Goal: Information Seeking & Learning: Learn about a topic

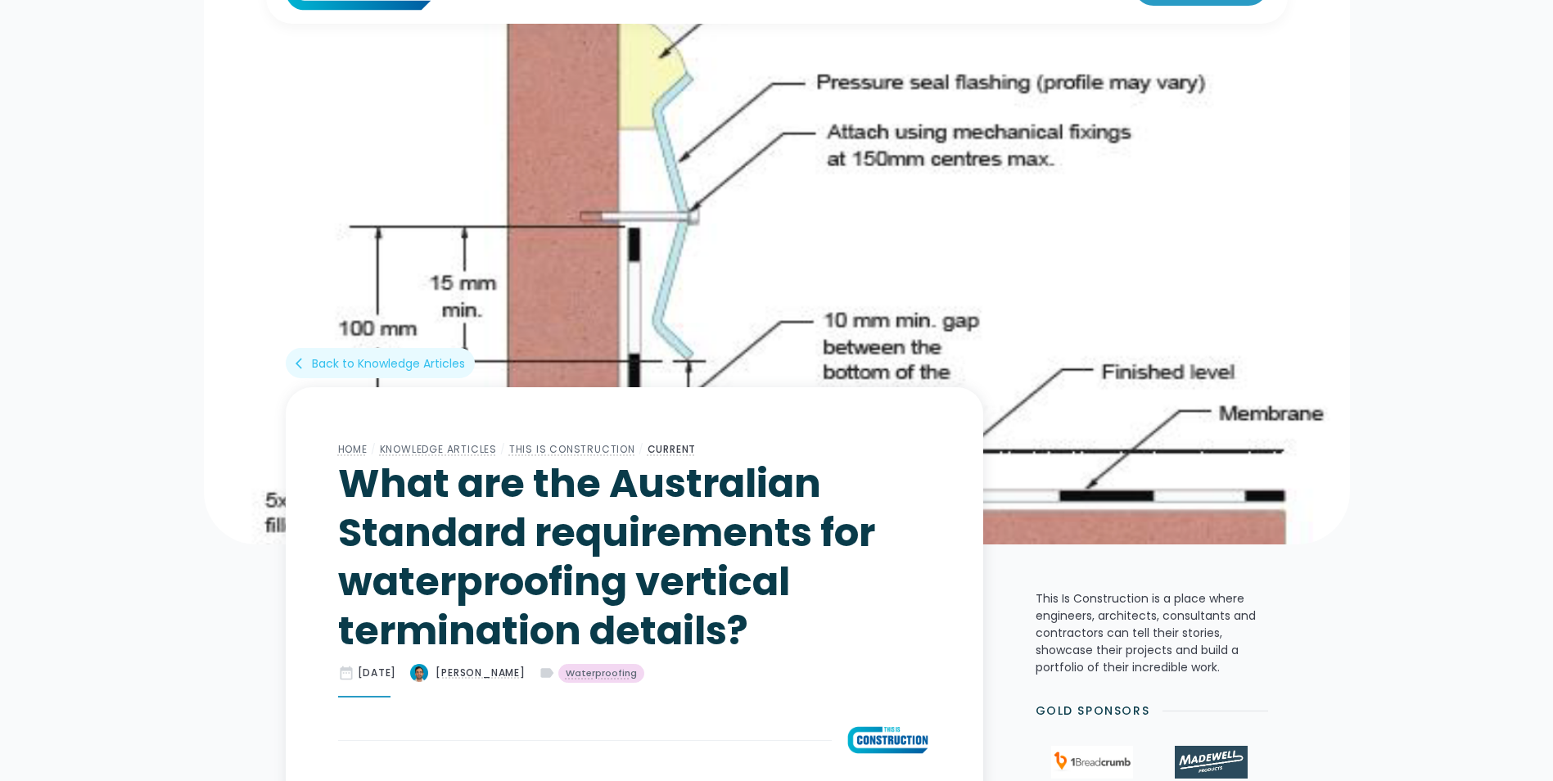
click at [788, 278] on img at bounding box center [777, 257] width 1146 height 573
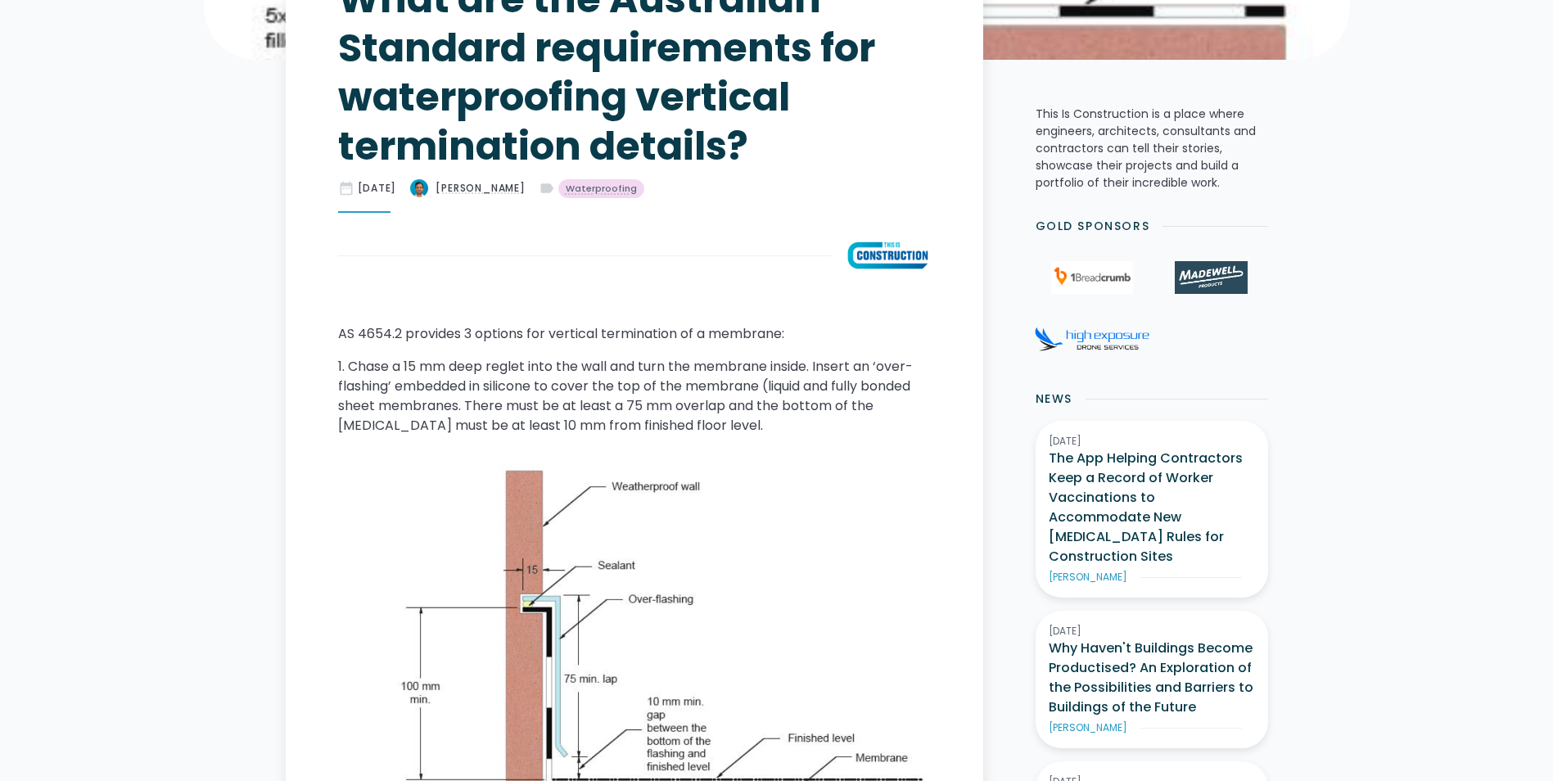
scroll to position [573, 0]
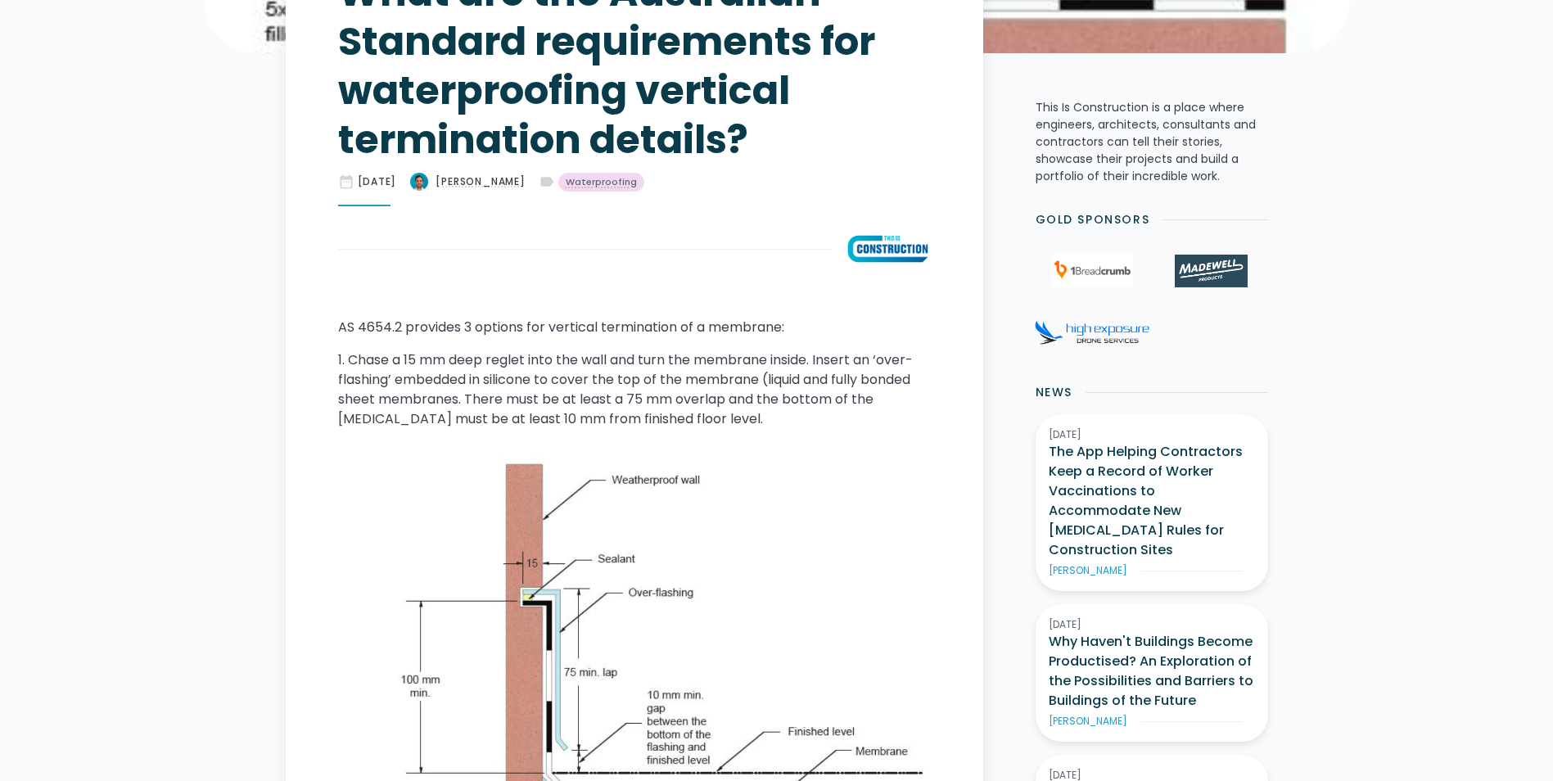
drag, startPoint x: 775, startPoint y: 301, endPoint x: 776, endPoint y: 287, distance: 13.9
drag, startPoint x: 776, startPoint y: 287, endPoint x: 725, endPoint y: 300, distance: 53.2
drag, startPoint x: 725, startPoint y: 300, endPoint x: 712, endPoint y: 300, distance: 12.3
drag, startPoint x: 712, startPoint y: 300, endPoint x: 653, endPoint y: 305, distance: 59.1
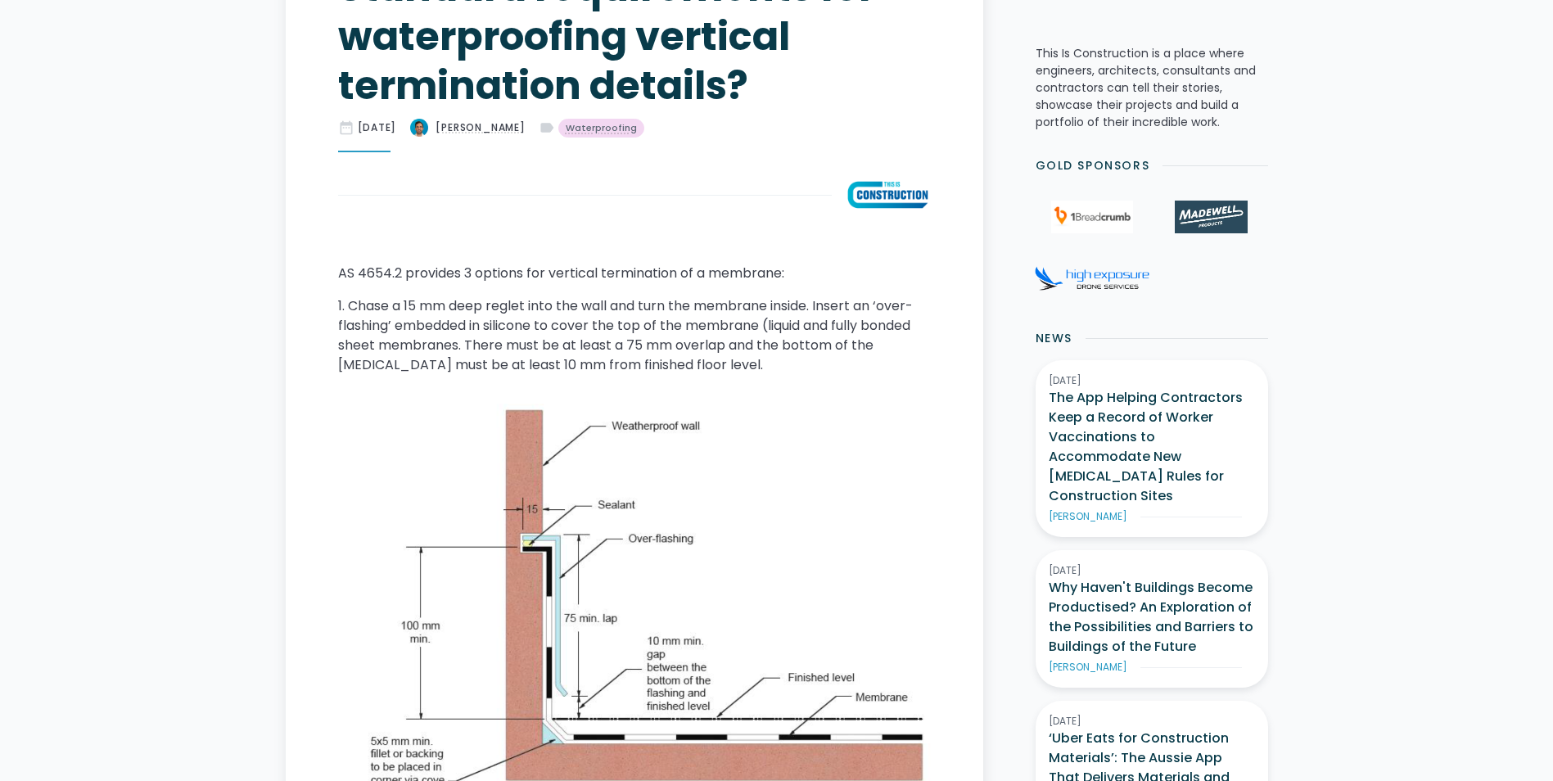
scroll to position [655, 0]
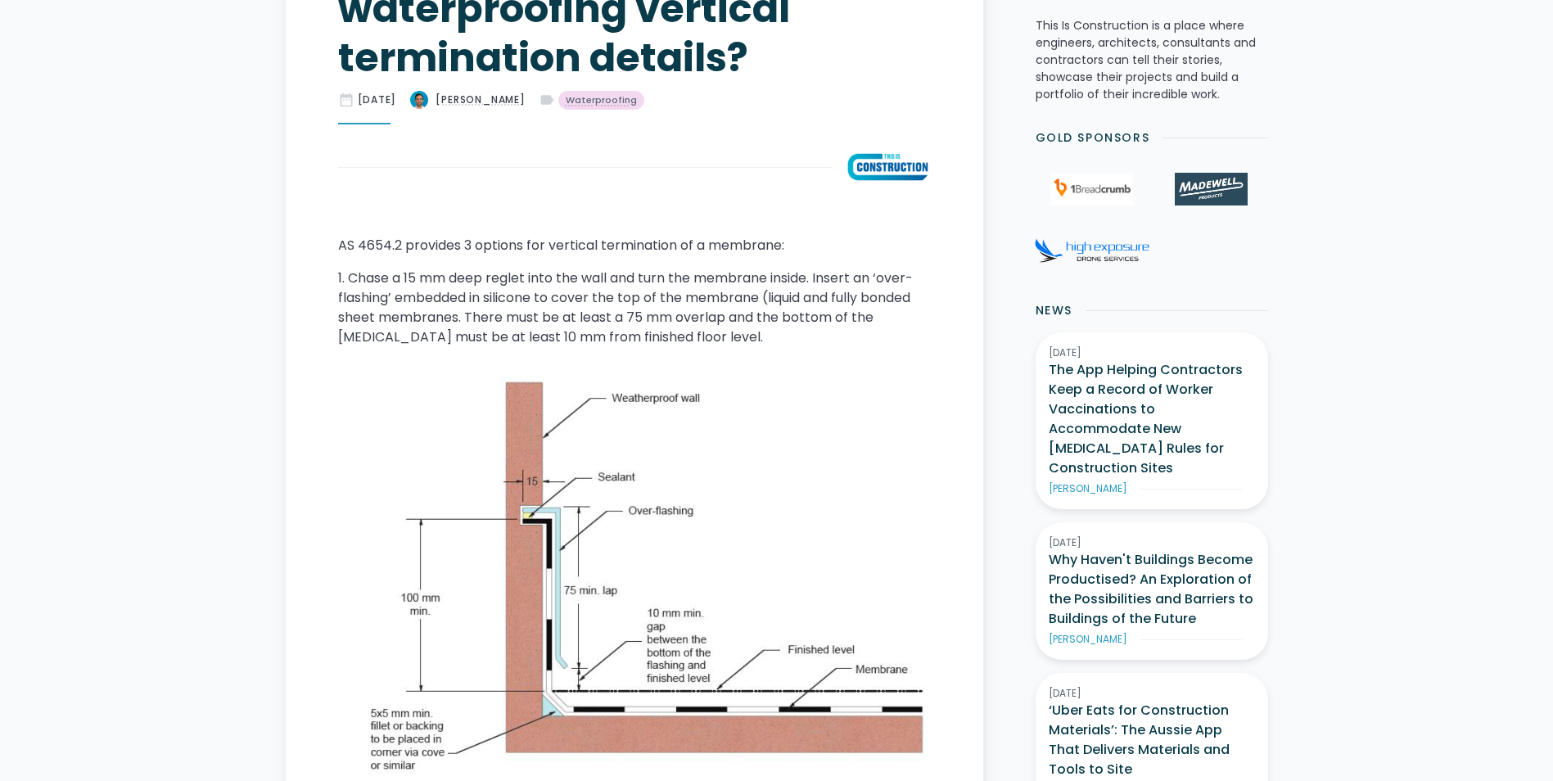
click at [646, 305] on p "1. Chase a 15 mm deep reglet into the wall and turn the membrane inside. Insert…" at bounding box center [634, 308] width 593 height 79
drag, startPoint x: 643, startPoint y: 304, endPoint x: 671, endPoint y: 232, distance: 77.5
drag, startPoint x: 671, startPoint y: 232, endPoint x: 673, endPoint y: 215, distance: 16.5
drag, startPoint x: 673, startPoint y: 215, endPoint x: 616, endPoint y: 211, distance: 57.5
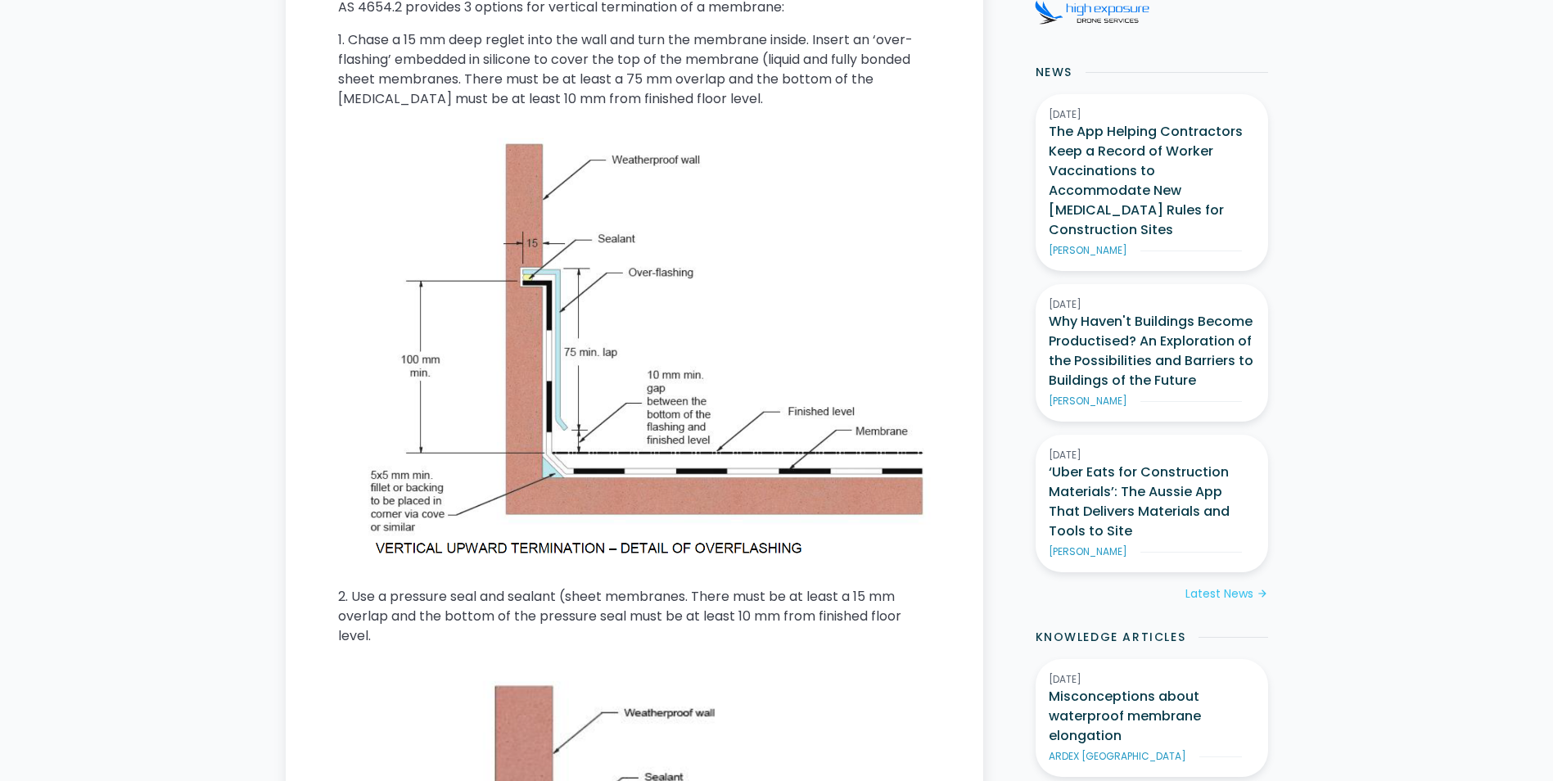
scroll to position [983, 0]
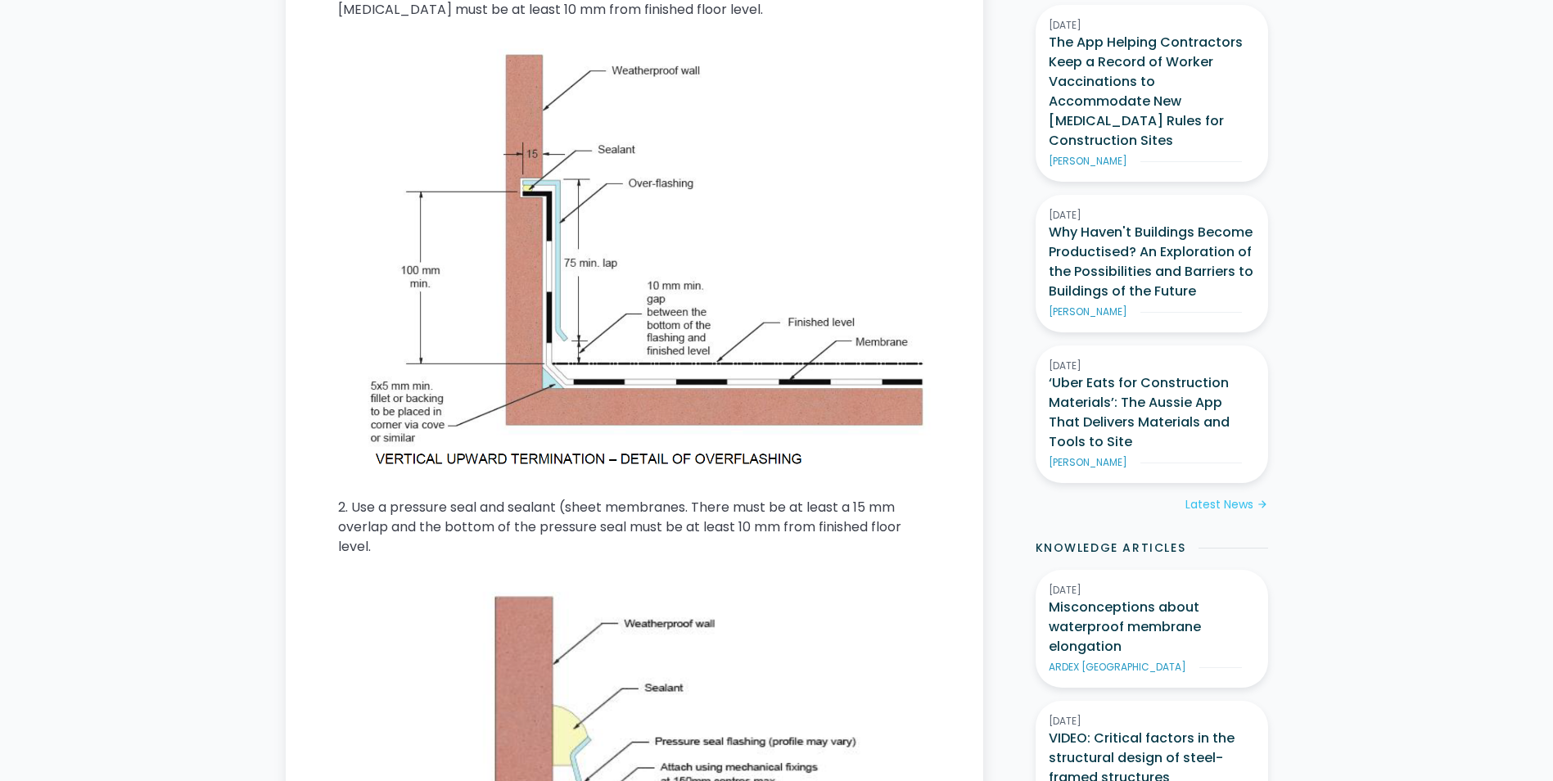
drag, startPoint x: 599, startPoint y: 281, endPoint x: 608, endPoint y: 281, distance: 9.8
drag, startPoint x: 608, startPoint y: 281, endPoint x: 492, endPoint y: 308, distance: 119.4
click at [492, 308] on img at bounding box center [634, 259] width 593 height 426
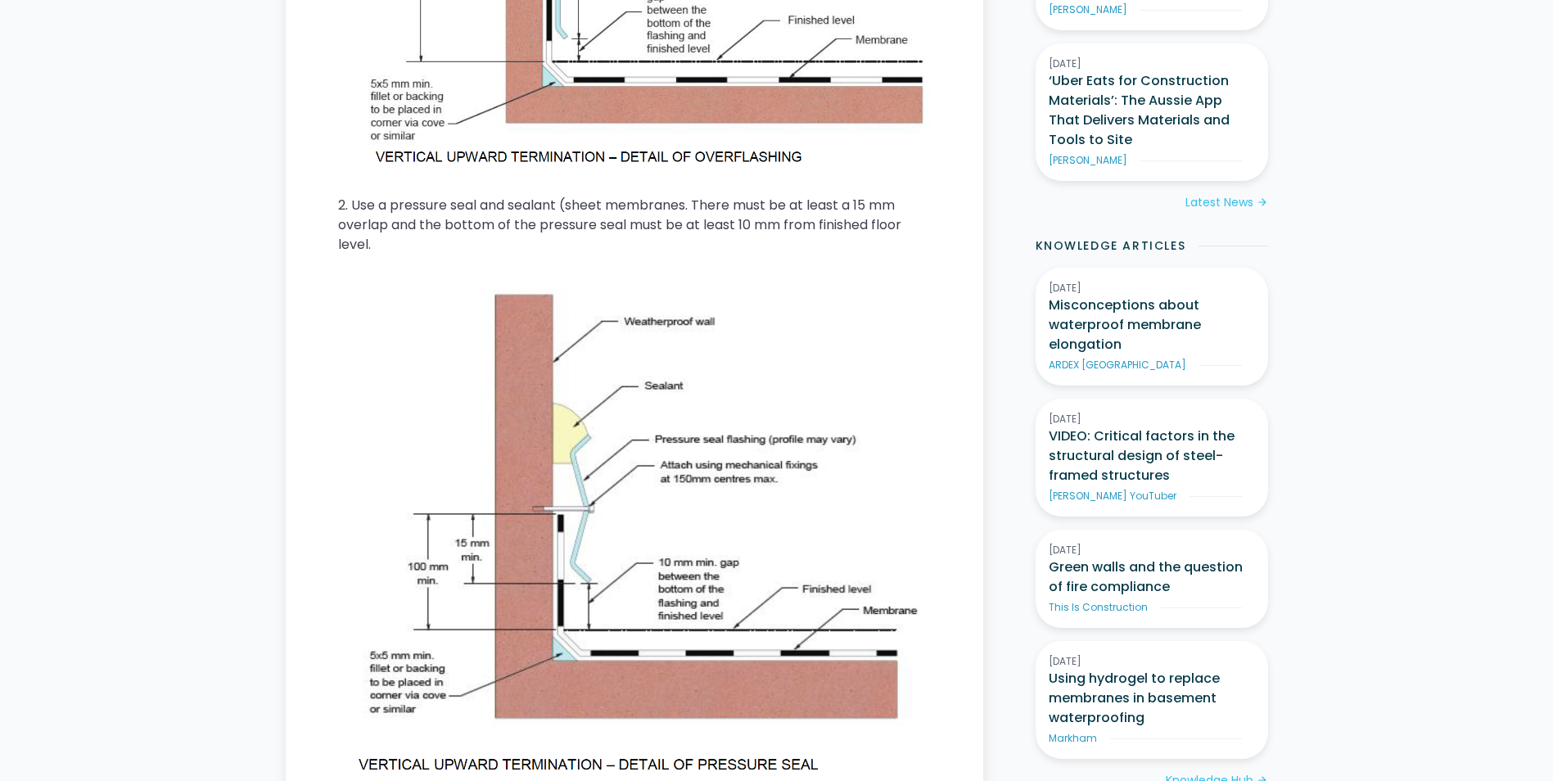
scroll to position [1310, 0]
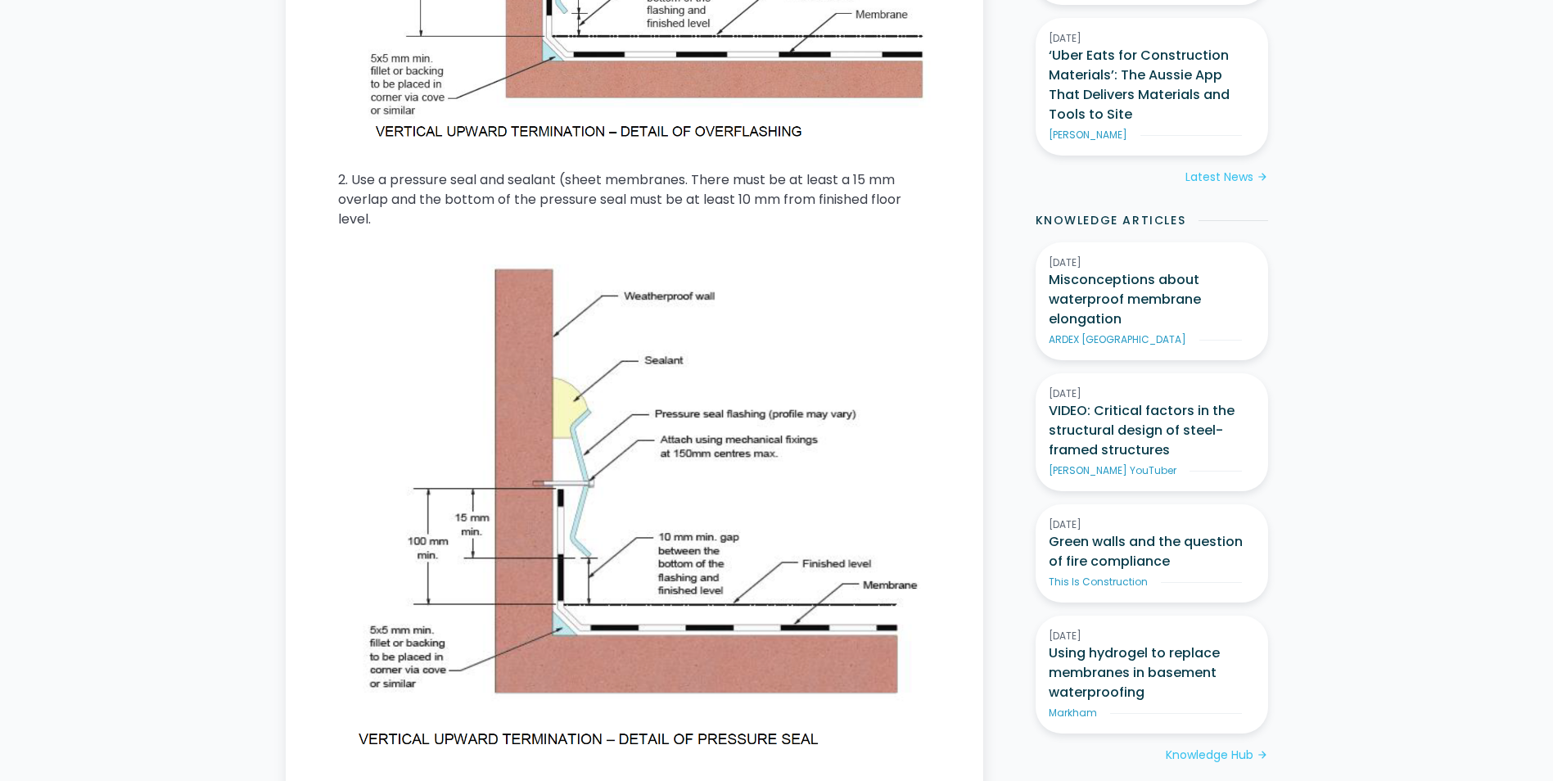
drag, startPoint x: 448, startPoint y: 297, endPoint x: 566, endPoint y: 297, distance: 117.9
click at [381, 318] on img at bounding box center [634, 504] width 593 height 499
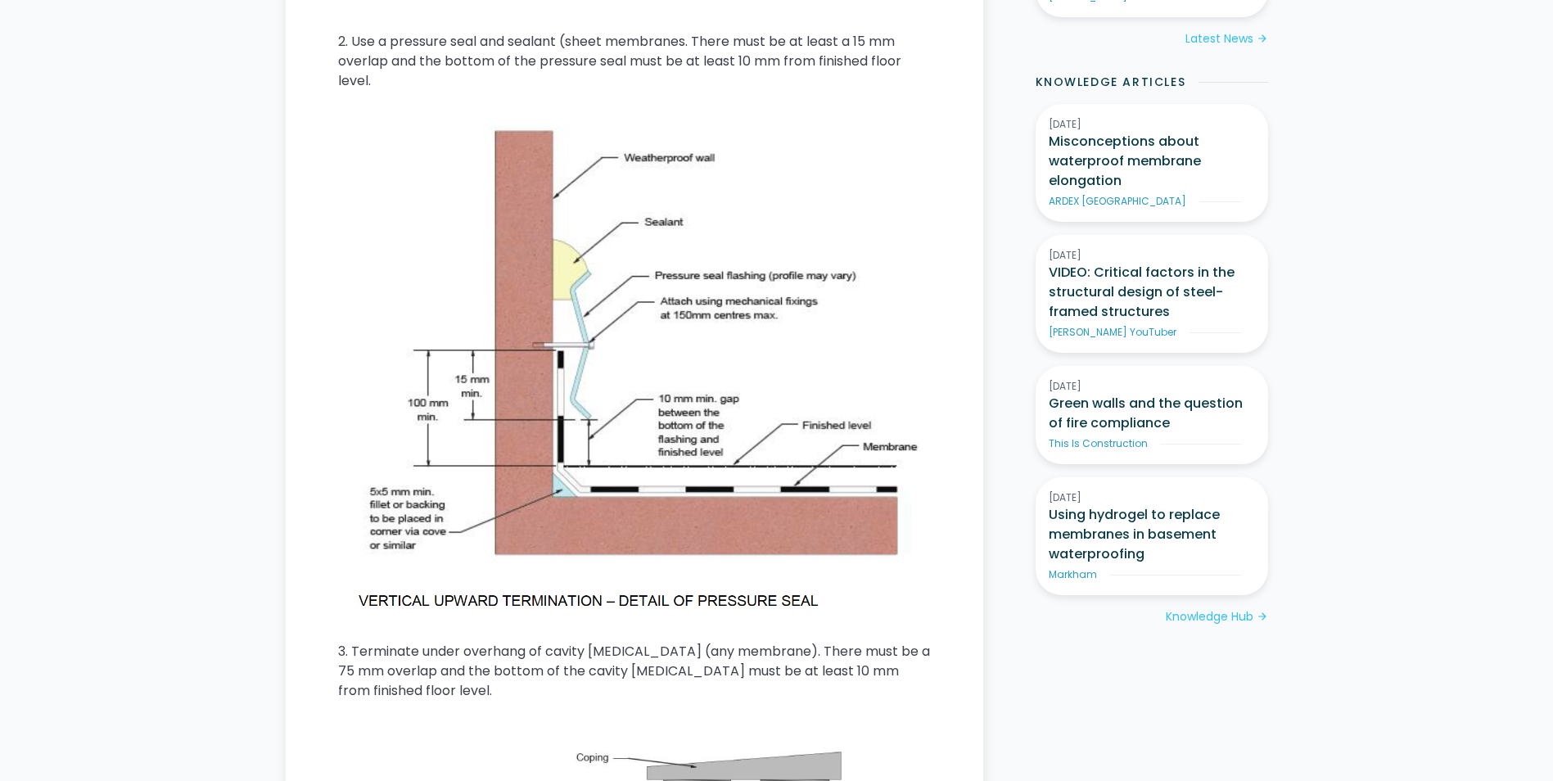
scroll to position [1556, 0]
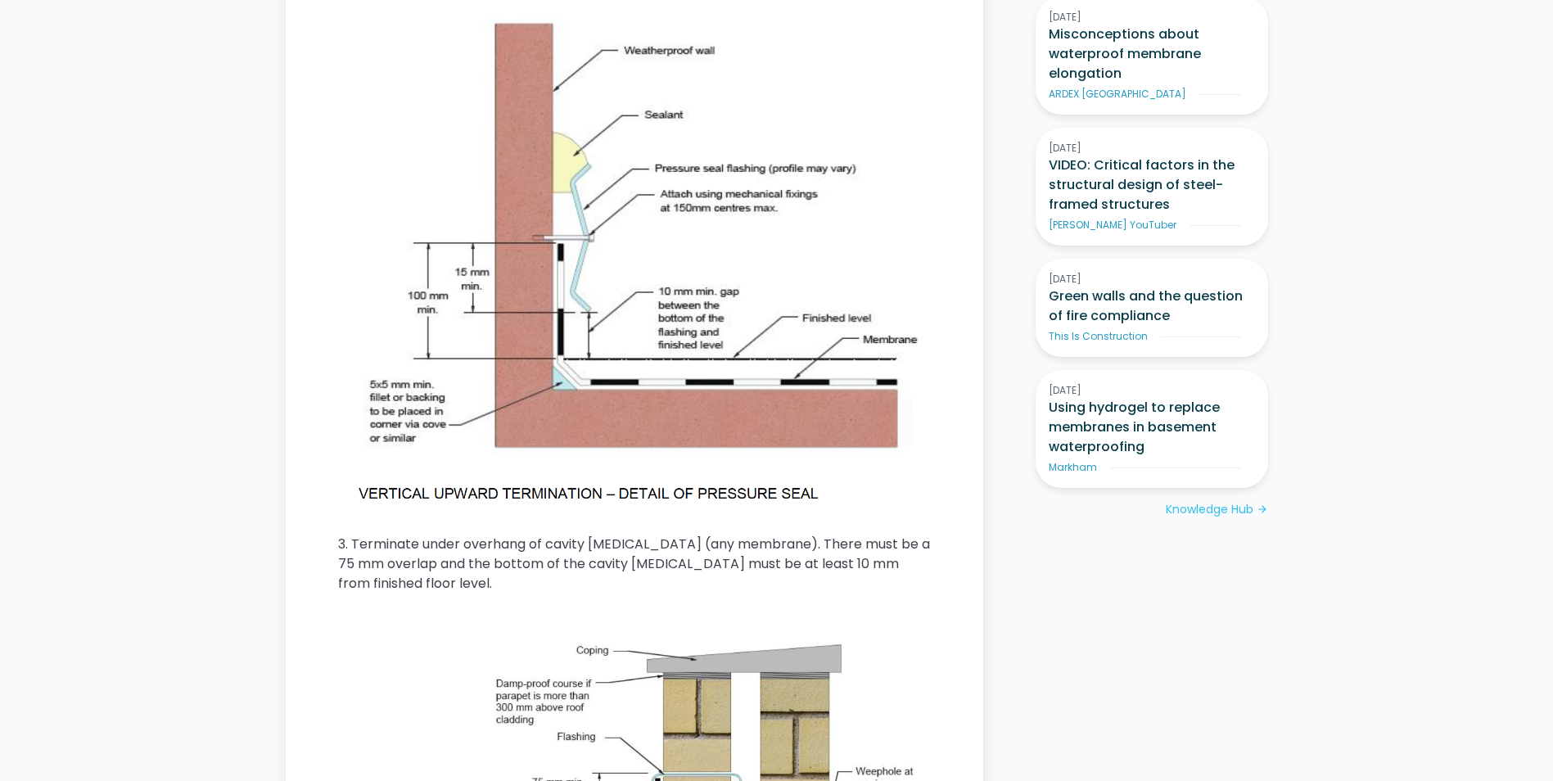
drag, startPoint x: 421, startPoint y: 331, endPoint x: 388, endPoint y: 304, distance: 42.5
click at [388, 304] on img at bounding box center [634, 259] width 593 height 499
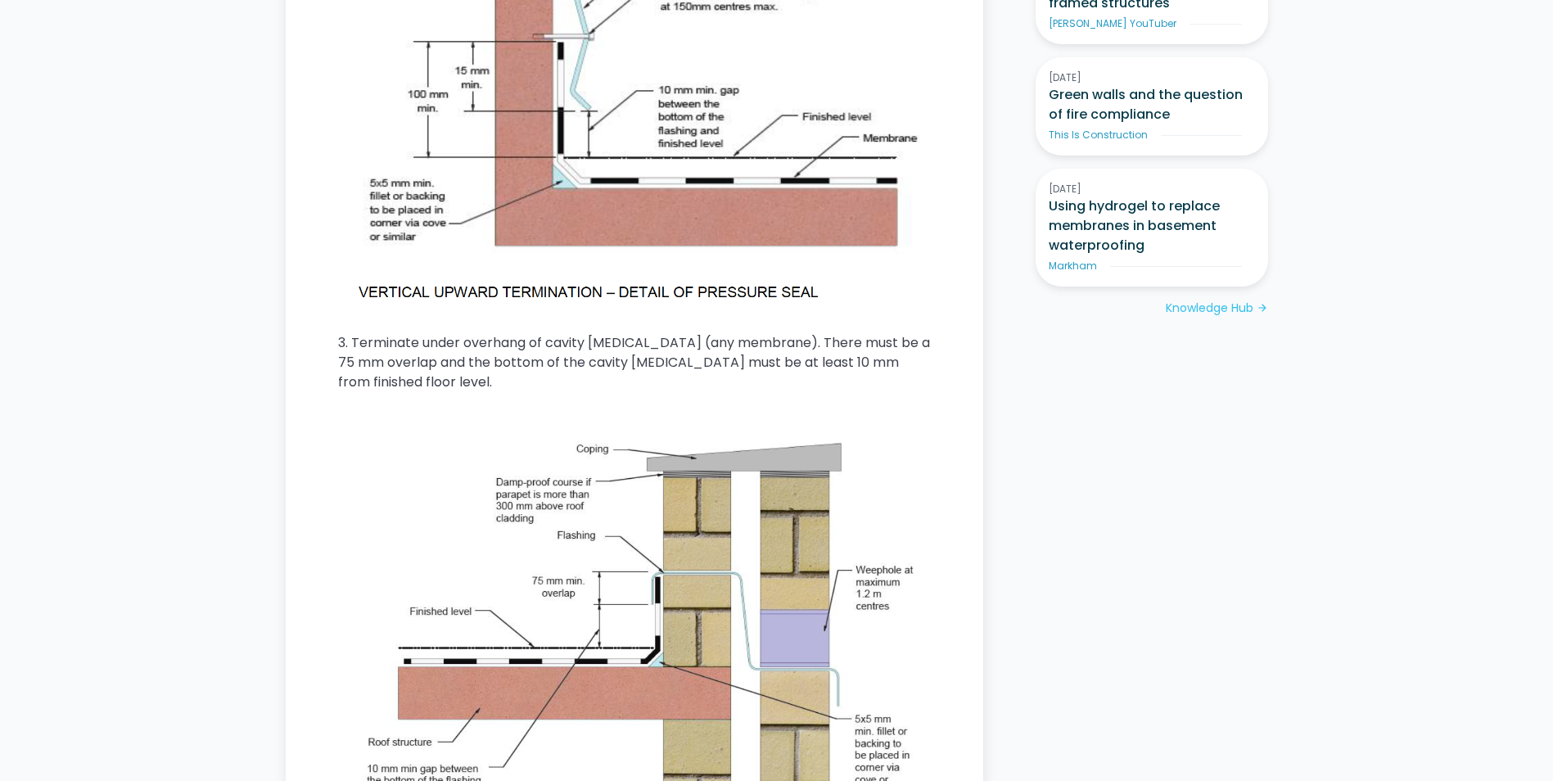
scroll to position [1883, 0]
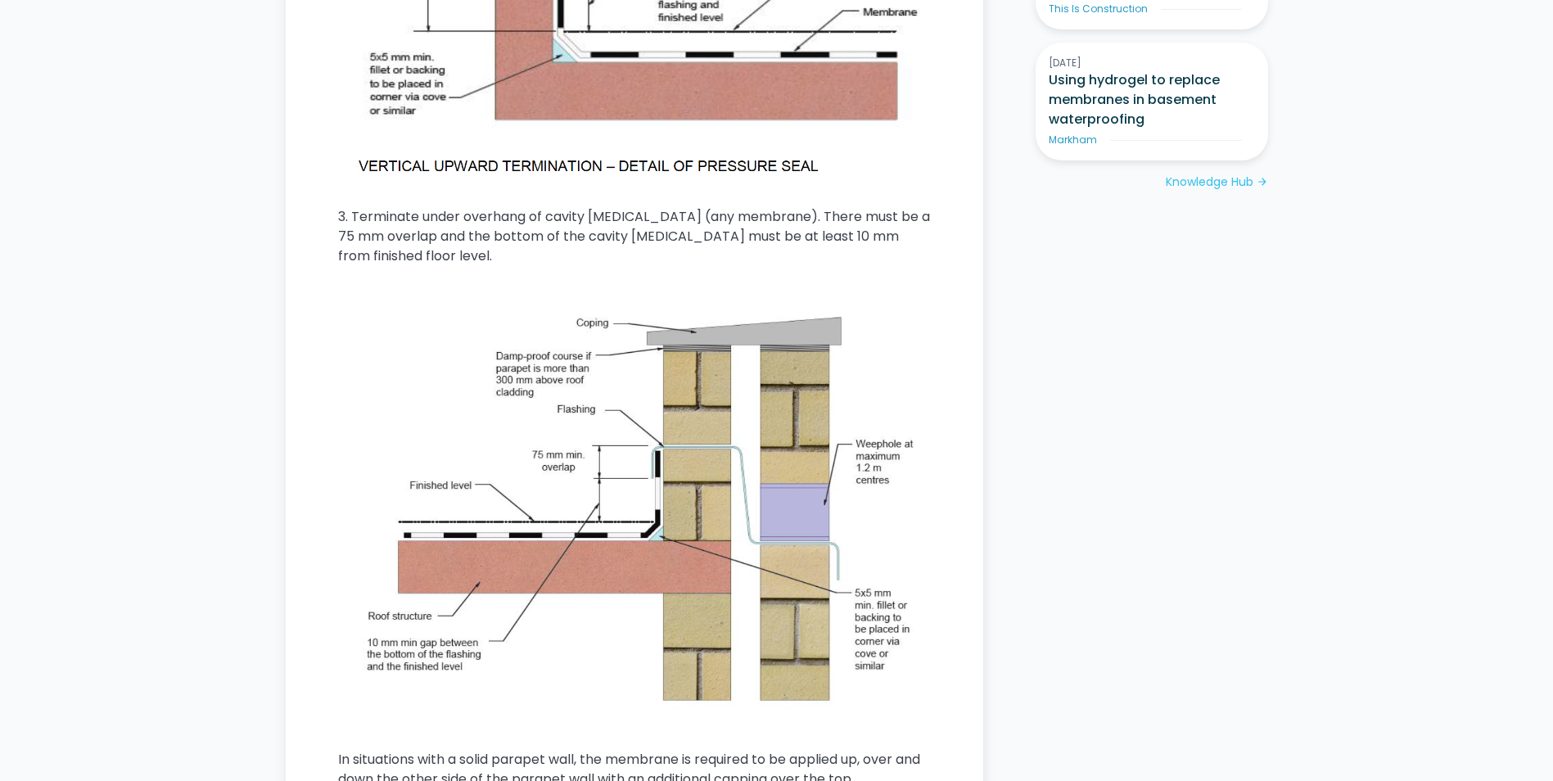
click at [446, 327] on img at bounding box center [634, 507] width 593 height 431
click at [472, 294] on img at bounding box center [634, 507] width 593 height 431
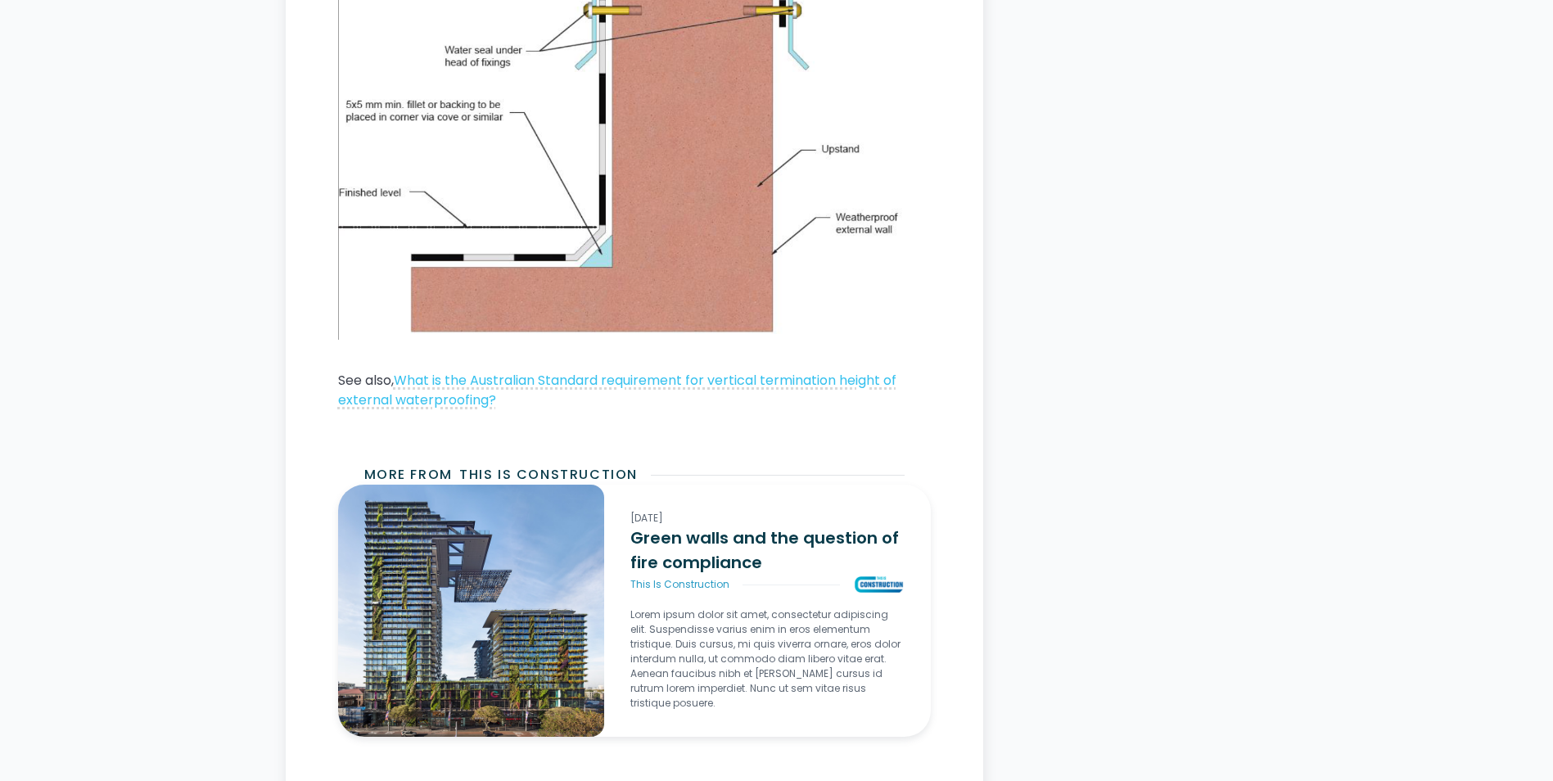
scroll to position [3275, 0]
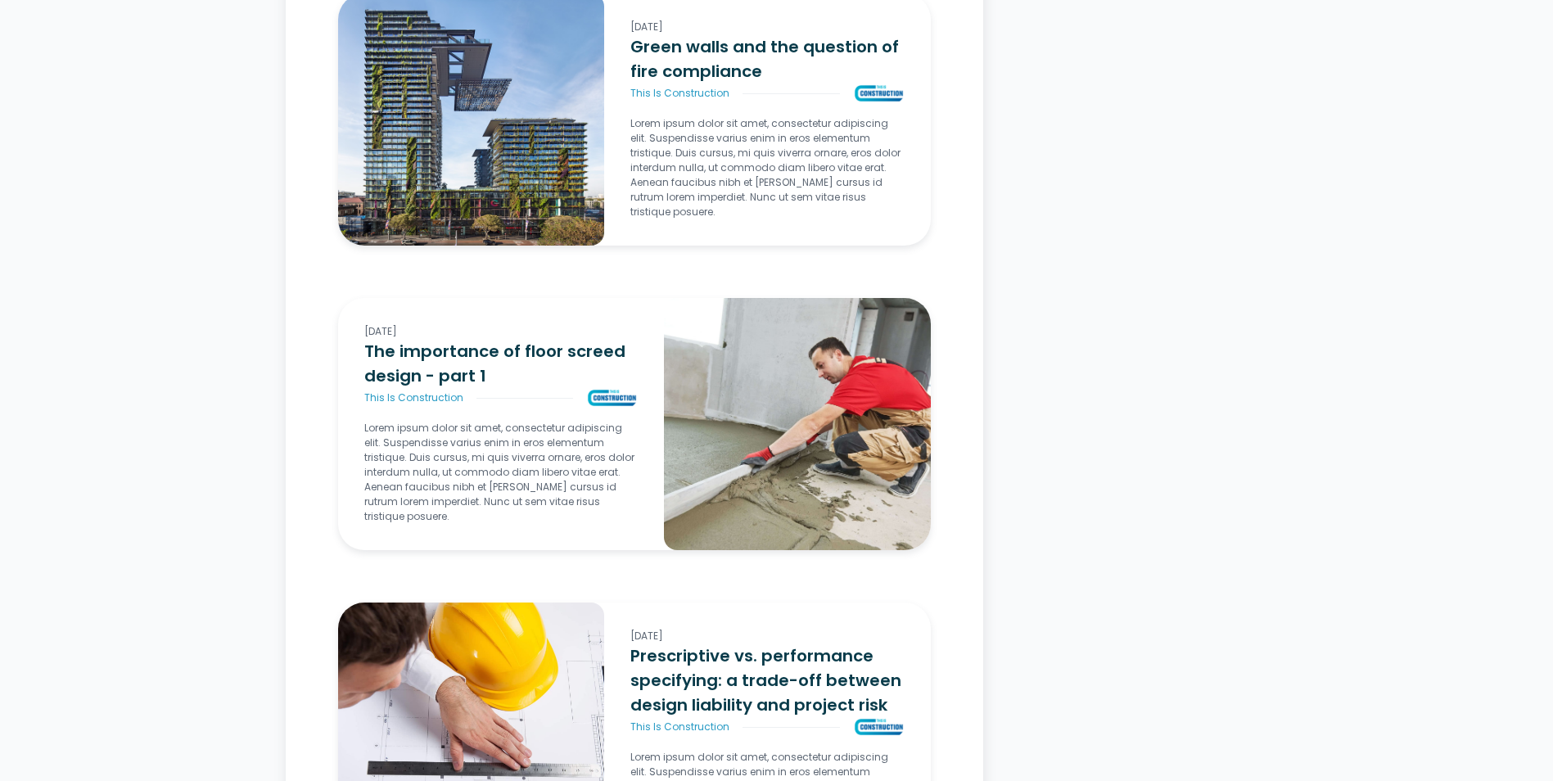
drag, startPoint x: 472, startPoint y: 294, endPoint x: 488, endPoint y: 286, distance: 18.3
click at [488, 286] on div "Fire [DATE] Green walls and the question of fire compliance This Is Constructio…" at bounding box center [634, 436] width 593 height 886
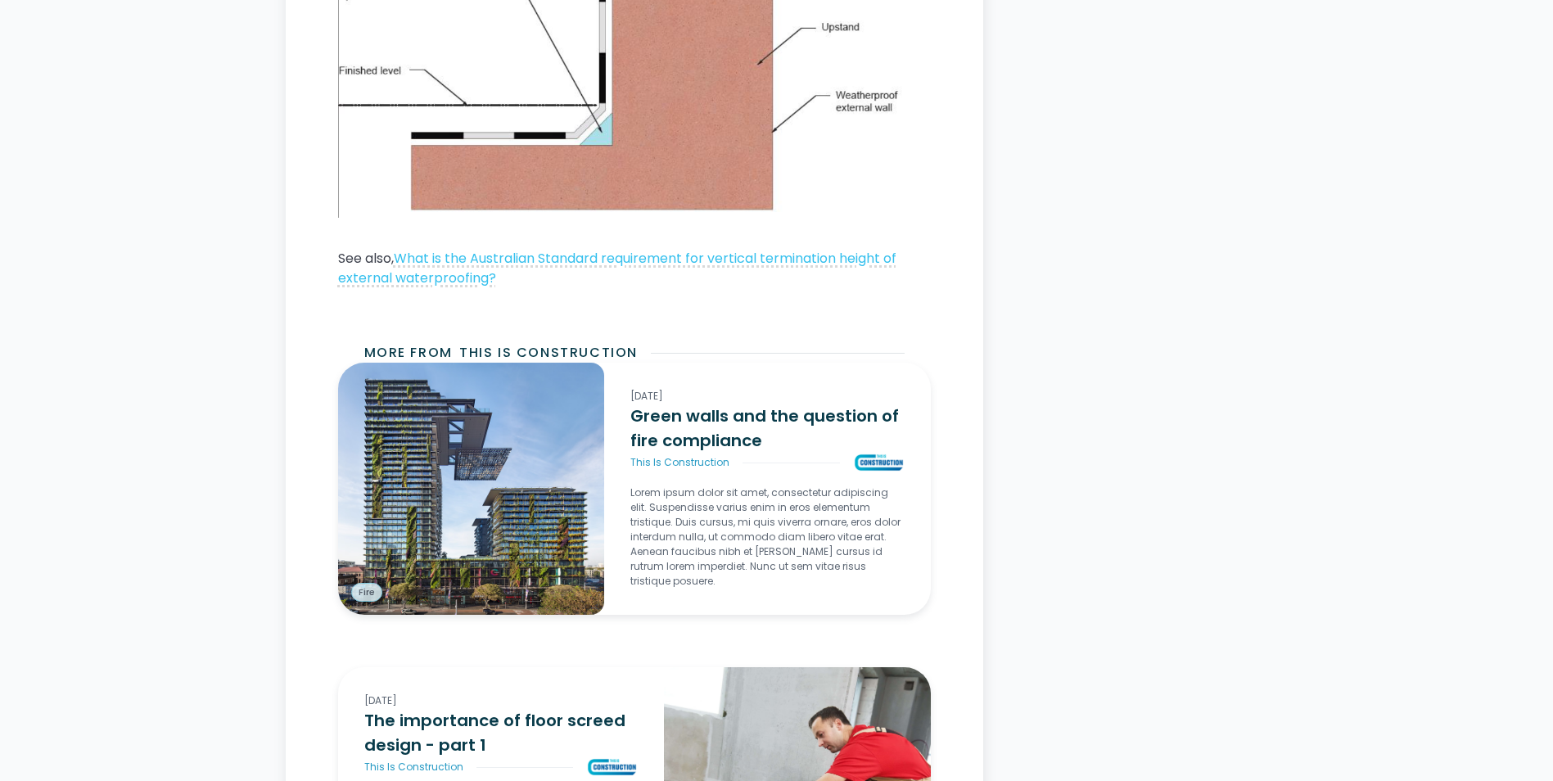
scroll to position [2866, 0]
